Goal: Find specific page/section: Find specific page/section

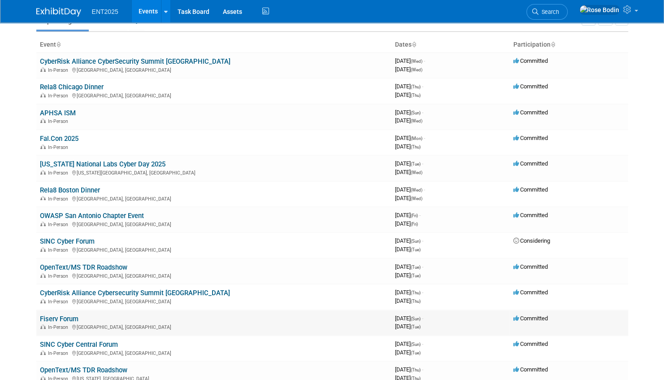
scroll to position [179, 0]
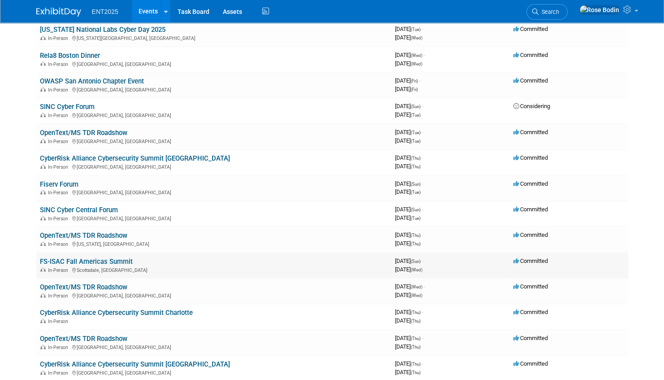
click at [113, 260] on link "FS-ISAC Fall Americas Summit" at bounding box center [86, 261] width 93 height 8
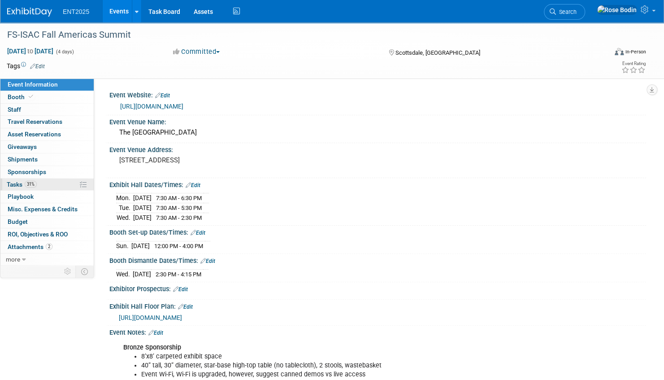
click at [52, 184] on link "31% Tasks 31%" at bounding box center [46, 184] width 93 height 12
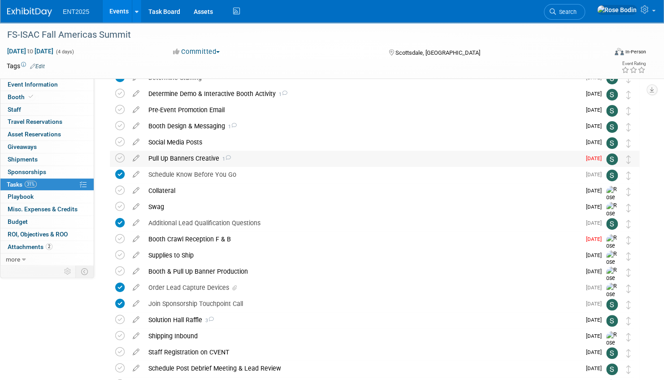
scroll to position [90, 0]
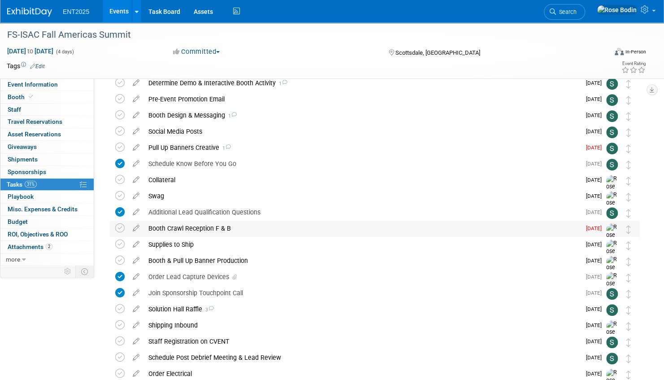
click at [253, 229] on div "Booth Crawl Reception F & B" at bounding box center [362, 227] width 436 height 15
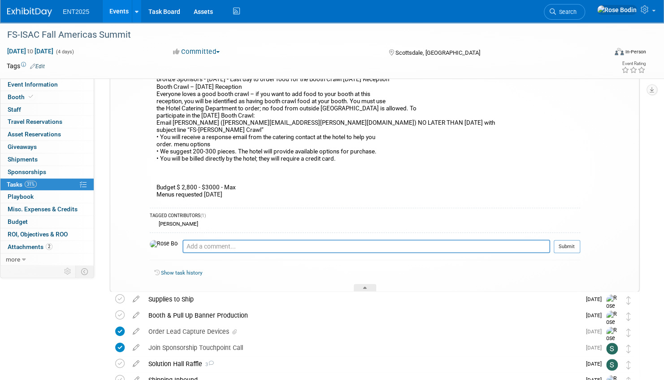
scroll to position [269, 0]
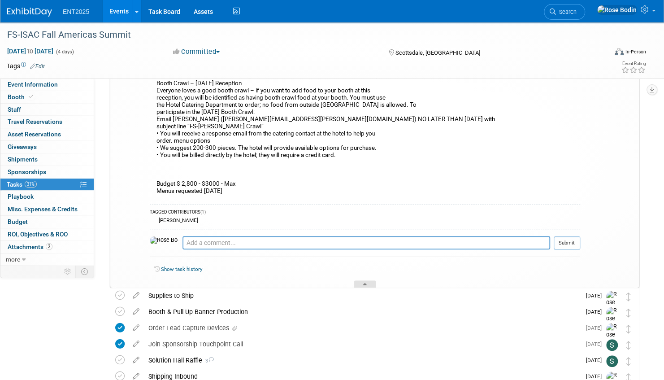
click at [364, 283] on icon at bounding box center [365, 285] width 4 height 5
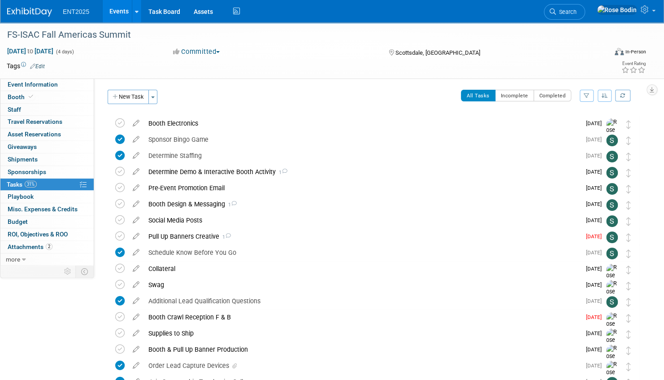
scroll to position [0, 0]
click at [125, 10] on link "Events" at bounding box center [119, 11] width 33 height 22
